Goal: Check status: Check status

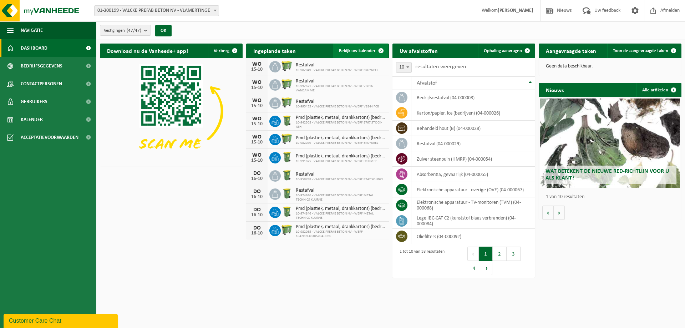
click at [380, 47] on span at bounding box center [381, 51] width 14 height 14
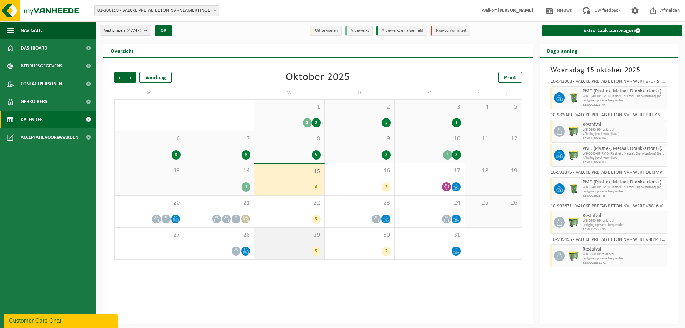
click at [294, 232] on span "29" at bounding box center [289, 235] width 63 height 8
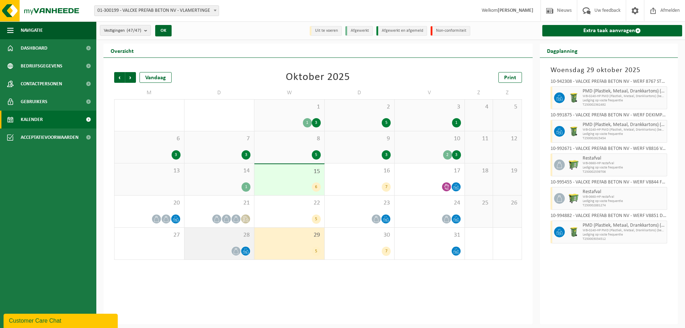
click at [244, 245] on div "28" at bounding box center [219, 244] width 70 height 32
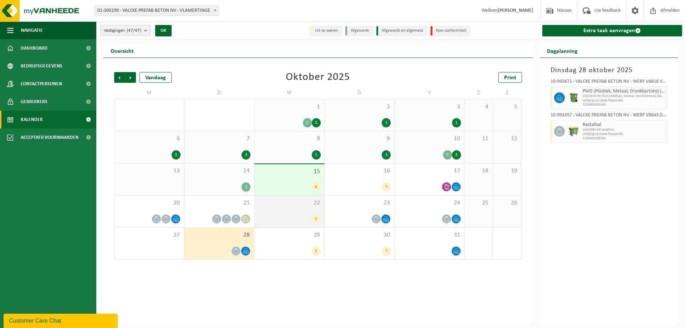
click at [306, 205] on span "22" at bounding box center [289, 203] width 63 height 8
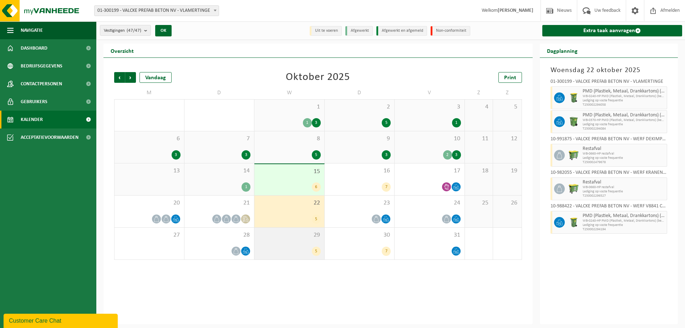
click at [317, 244] on div "29 5" at bounding box center [289, 244] width 70 height 32
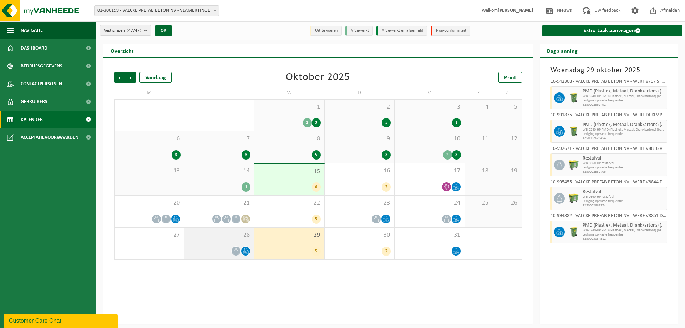
click at [235, 243] on div "28" at bounding box center [219, 244] width 70 height 32
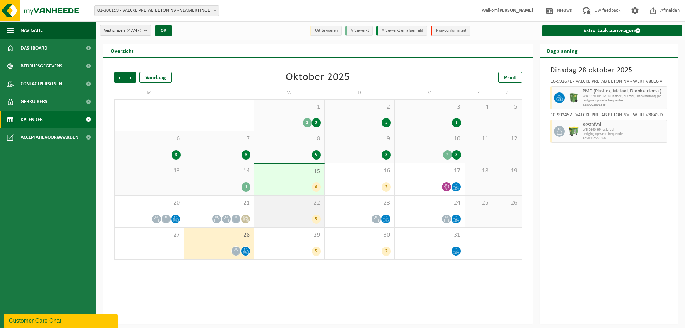
click at [291, 211] on div "22 5" at bounding box center [289, 211] width 70 height 32
